Goal: Task Accomplishment & Management: Manage account settings

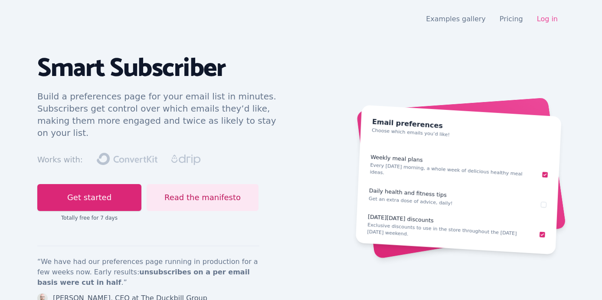
click at [549, 19] on link "Log in" at bounding box center [547, 19] width 21 height 8
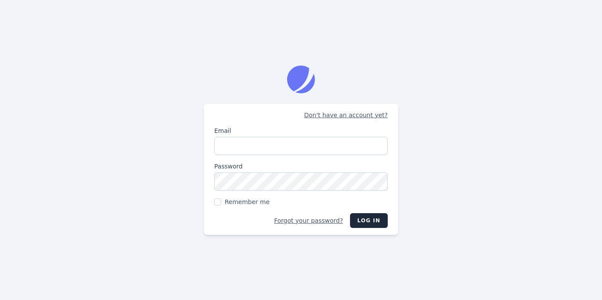
type input "[PERSON_NAME][EMAIL_ADDRESS][DOMAIN_NAME]"
click at [365, 220] on button "Log in" at bounding box center [369, 220] width 38 height 15
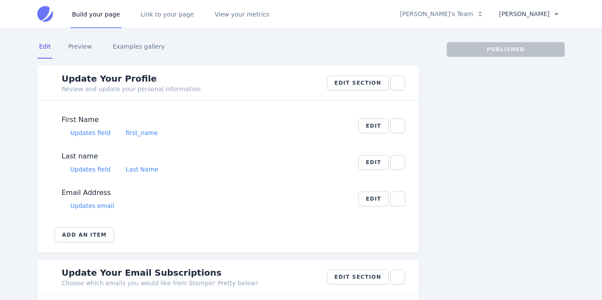
click at [542, 15] on button "[PERSON_NAME]" at bounding box center [529, 14] width 71 height 15
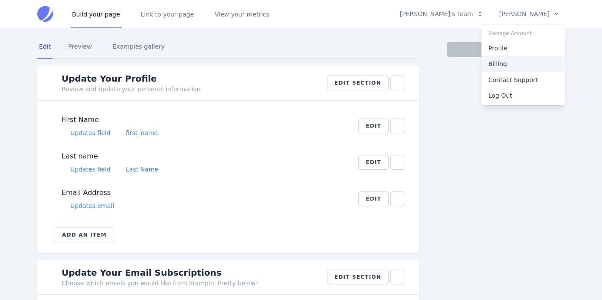
click at [509, 65] on link "Billing" at bounding box center [523, 64] width 83 height 16
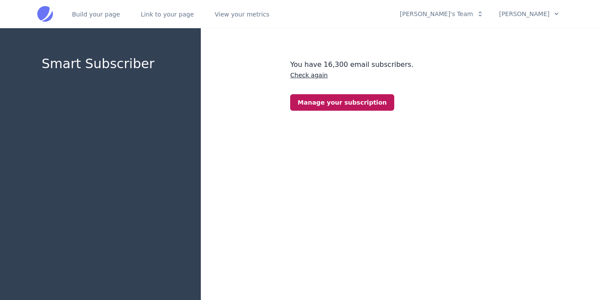
click at [344, 103] on link "Manage your subscription" at bounding box center [342, 102] width 104 height 16
